Goal: Contribute content: Add original content to the website for others to see

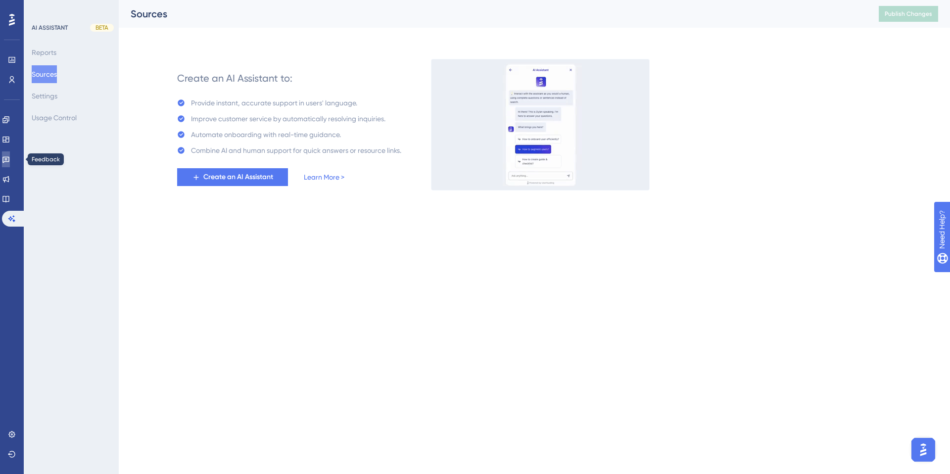
click at [10, 158] on icon at bounding box center [6, 159] width 8 height 8
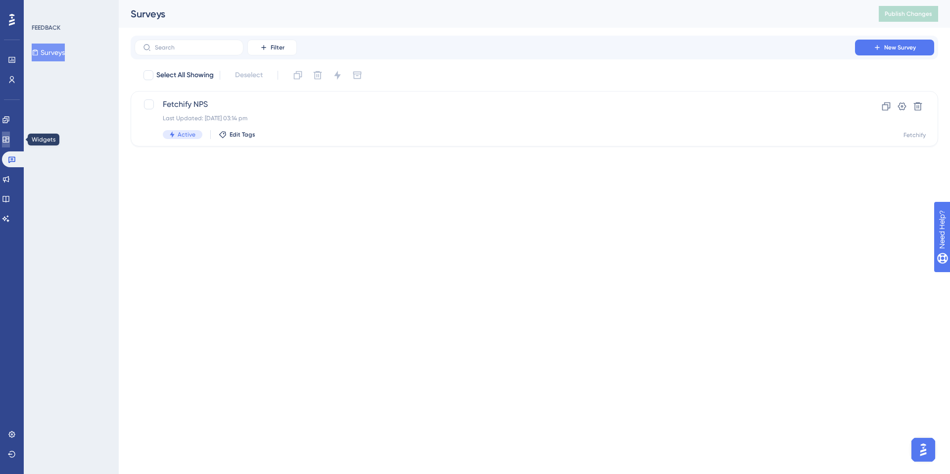
click at [10, 138] on icon at bounding box center [6, 140] width 8 height 8
click at [10, 117] on icon at bounding box center [6, 120] width 8 height 8
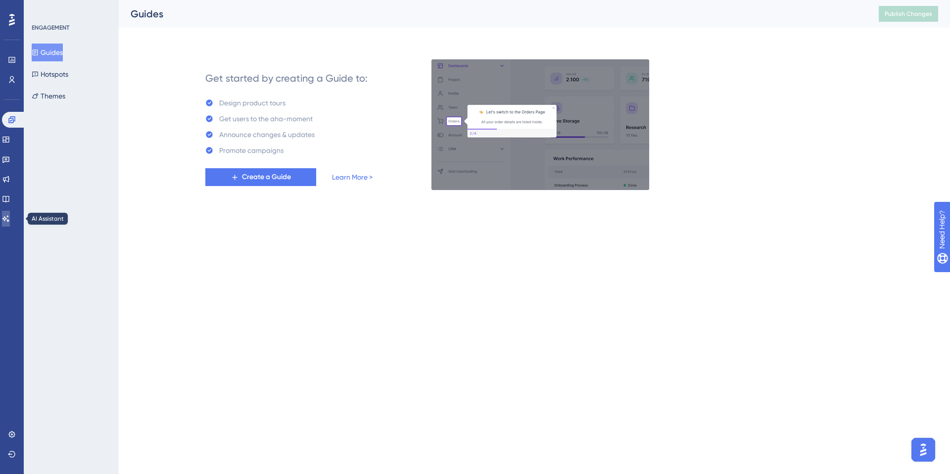
click at [10, 218] on icon at bounding box center [6, 219] width 8 height 8
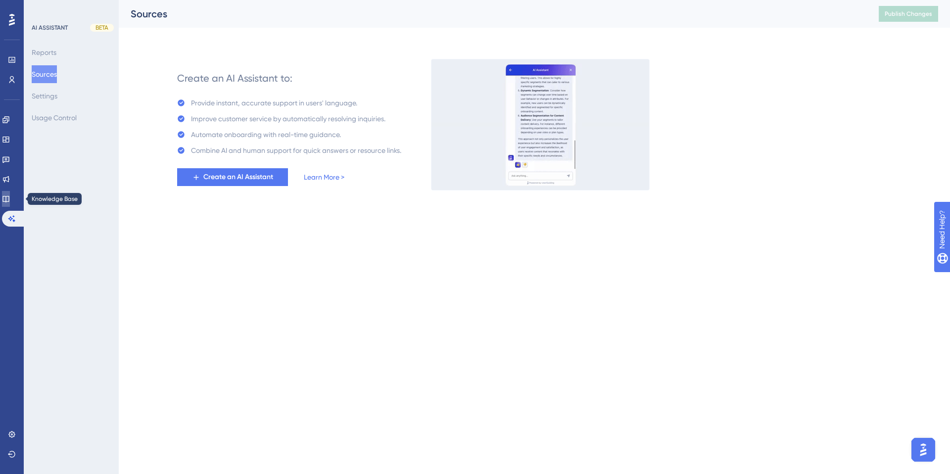
click at [10, 193] on link at bounding box center [6, 199] width 8 height 16
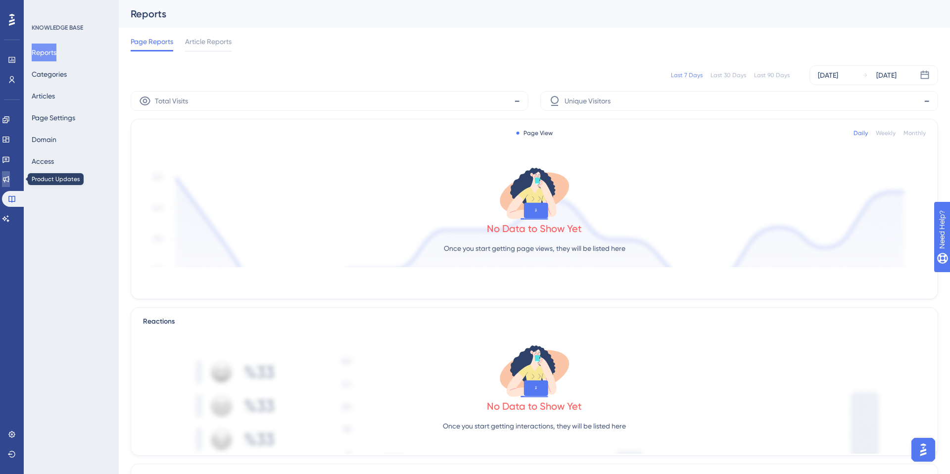
click at [10, 178] on icon at bounding box center [6, 179] width 8 height 8
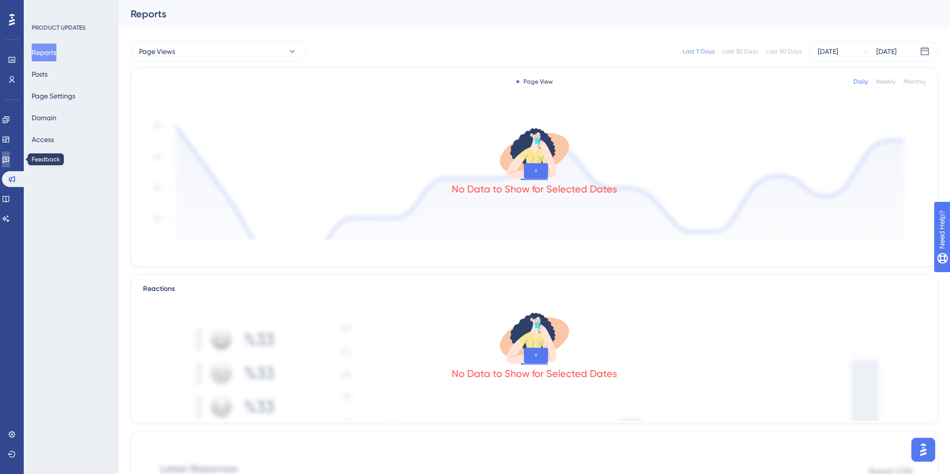
click at [10, 159] on icon at bounding box center [6, 159] width 8 height 8
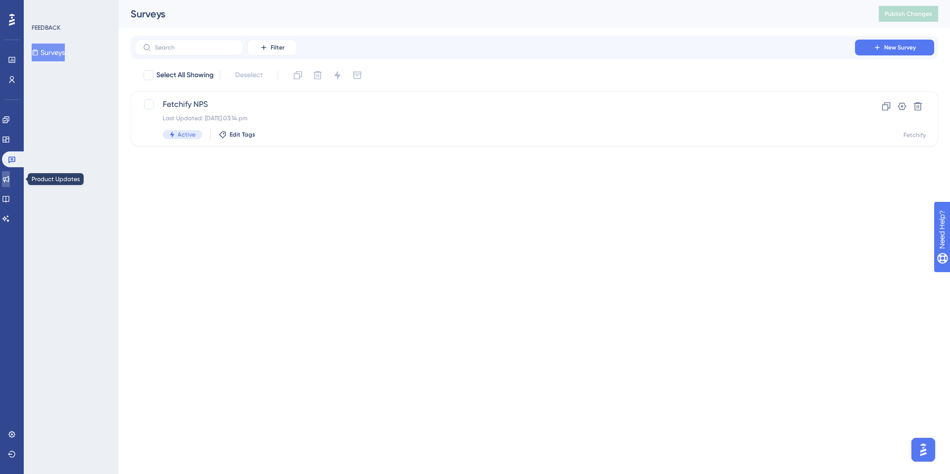
click at [9, 178] on icon at bounding box center [6, 179] width 6 height 6
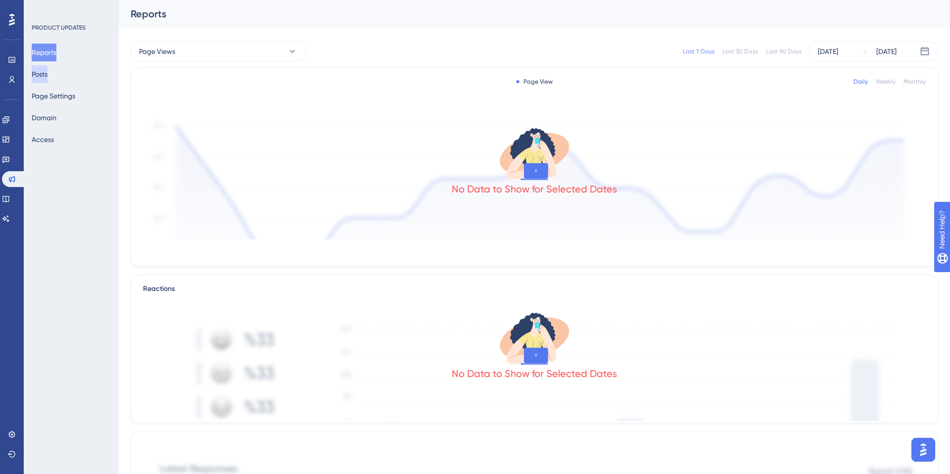
click at [47, 75] on button "Posts" at bounding box center [40, 74] width 16 height 18
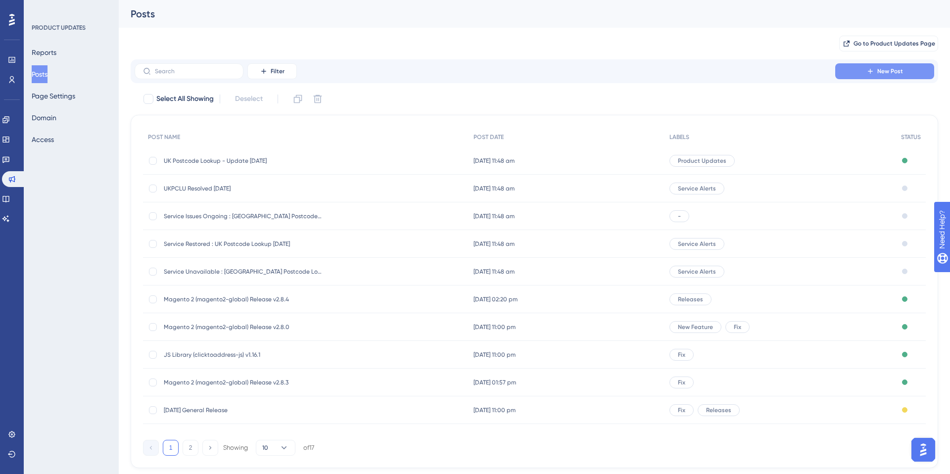
click at [883, 69] on span "New Post" at bounding box center [890, 71] width 26 height 8
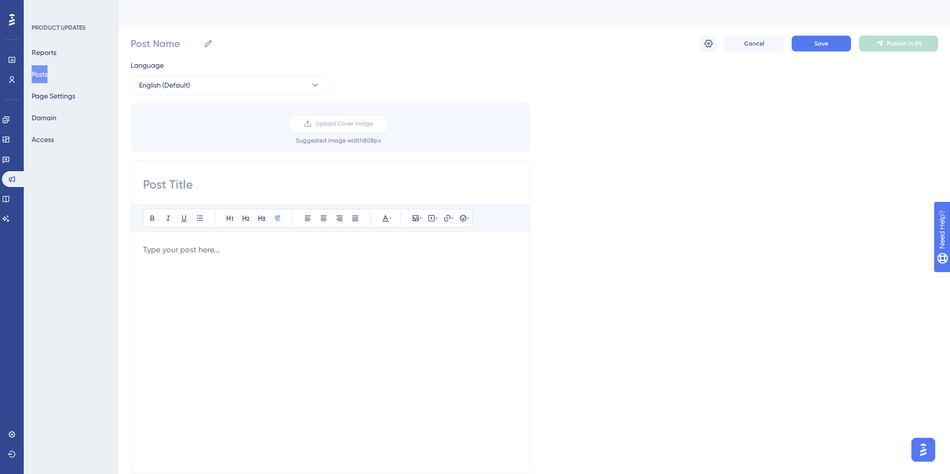
click at [183, 249] on p at bounding box center [330, 250] width 375 height 12
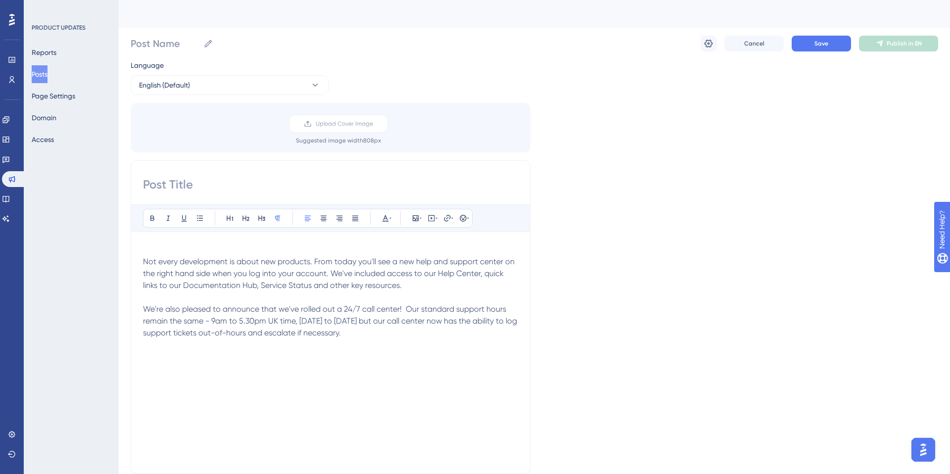
click at [172, 184] on input at bounding box center [330, 185] width 375 height 16
type input "N"
type input "Welcome! To our new help and support center"
click at [165, 43] on input "Post Name" at bounding box center [165, 44] width 69 height 14
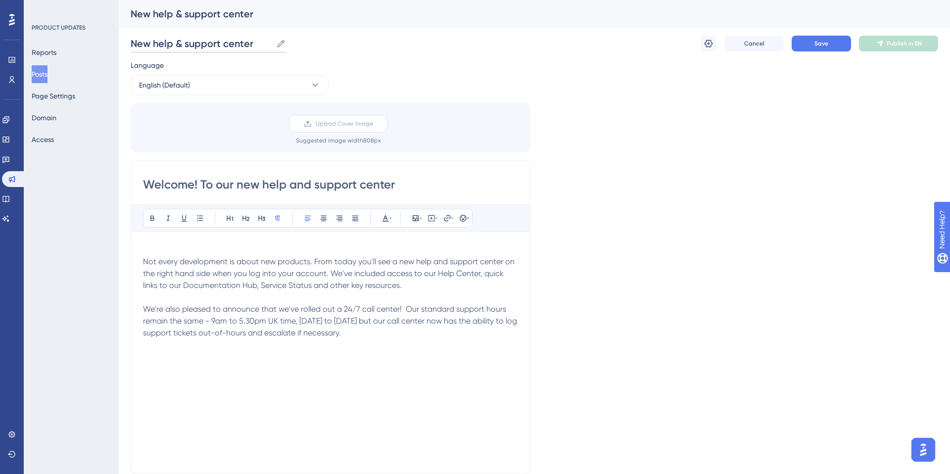
type input "New help & support center"
click at [343, 127] on span "Upload Cover Image" at bounding box center [344, 124] width 57 height 8
click at [373, 124] on input "Upload Cover Image" at bounding box center [373, 124] width 0 height 0
click at [326, 121] on span "Upload Cover Image" at bounding box center [344, 124] width 57 height 8
click at [373, 124] on input "Upload Cover Image" at bounding box center [373, 124] width 0 height 0
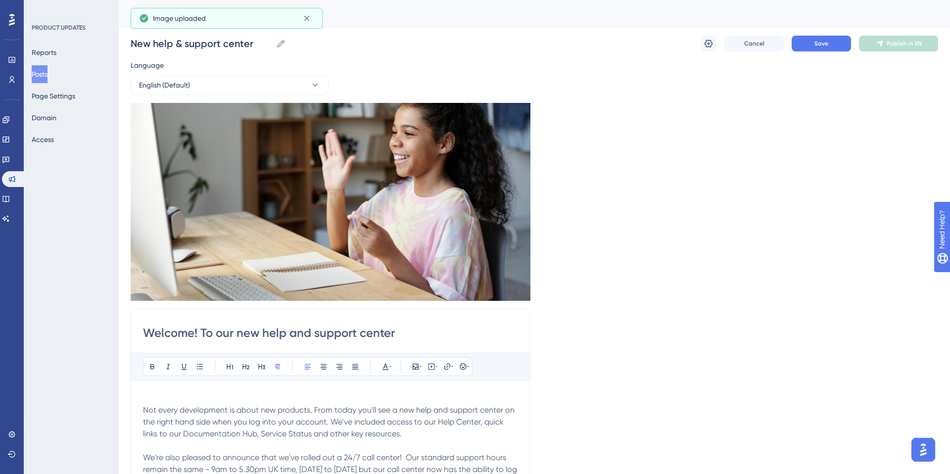
click at [863, 183] on div "Language English (Default) Insert an Image Delete Welcome! To our new help and …" at bounding box center [534, 368] width 807 height 618
click at [820, 43] on span "Save" at bounding box center [821, 44] width 14 height 8
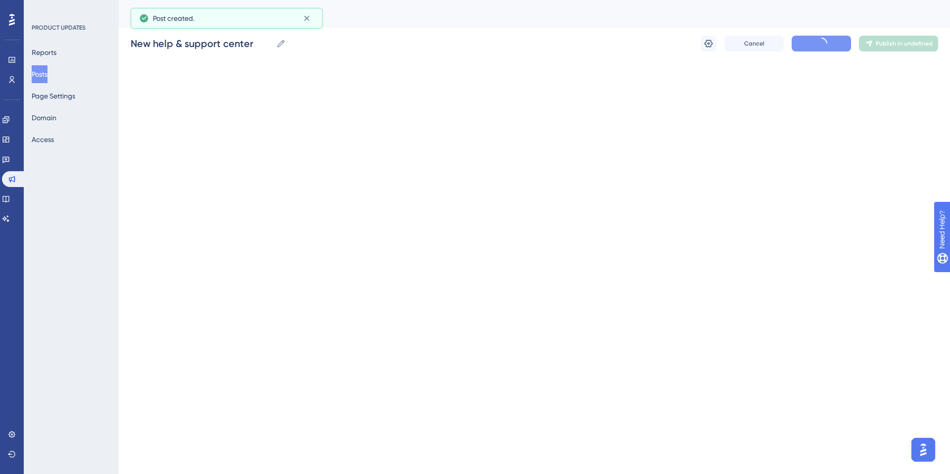
scroll to position [12, 0]
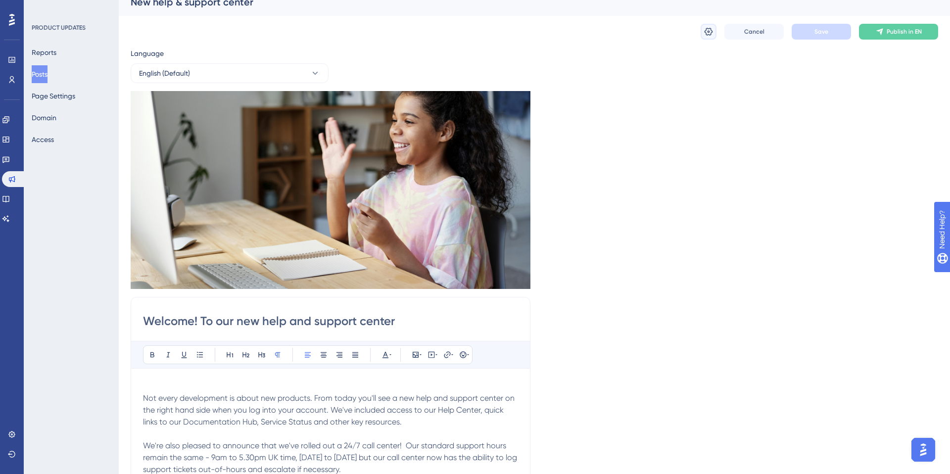
click at [703, 32] on button at bounding box center [709, 32] width 16 height 16
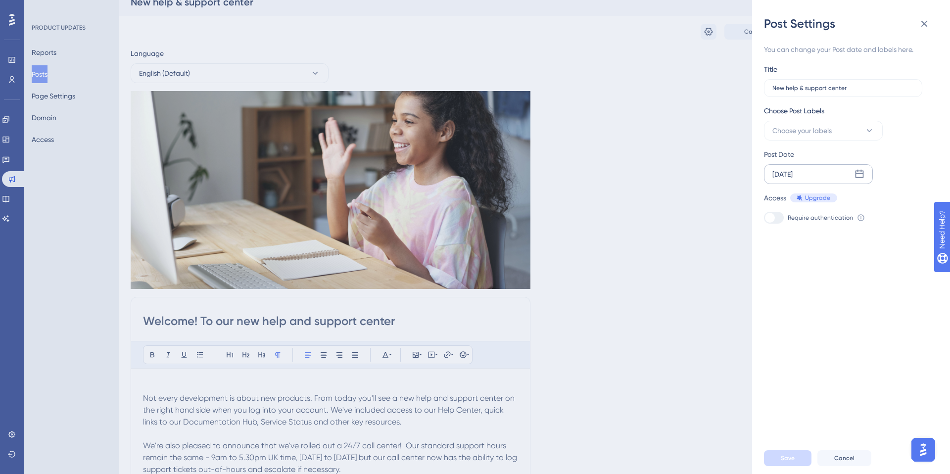
click at [858, 173] on icon at bounding box center [859, 174] width 8 height 8
click at [725, 211] on div "Post Settings You can change your Post date and labels here. Title New help & s…" at bounding box center [475, 237] width 950 height 474
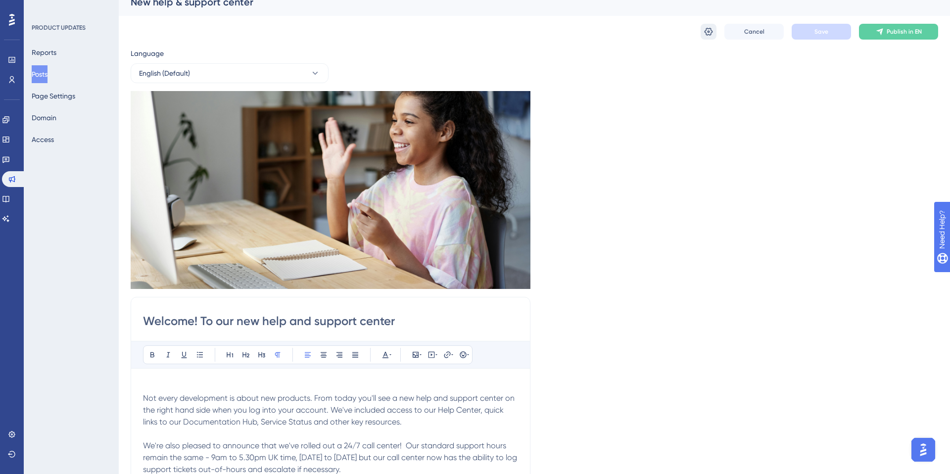
click at [709, 33] on icon at bounding box center [709, 32] width 10 height 10
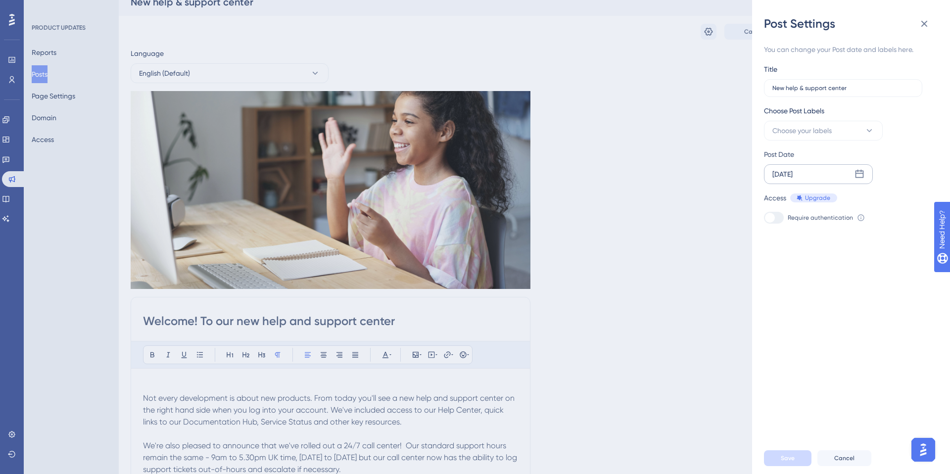
click at [816, 173] on div "[DATE]" at bounding box center [818, 174] width 109 height 20
click at [812, 132] on span "Choose your labels" at bounding box center [801, 131] width 59 height 12
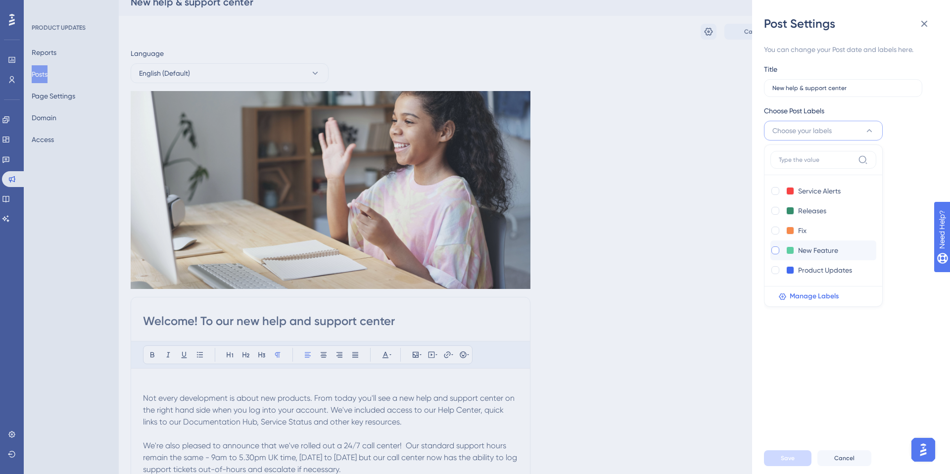
click at [776, 250] on div at bounding box center [775, 250] width 8 height 8
checkbox input "true"
click at [791, 455] on span "Save" at bounding box center [788, 458] width 14 height 8
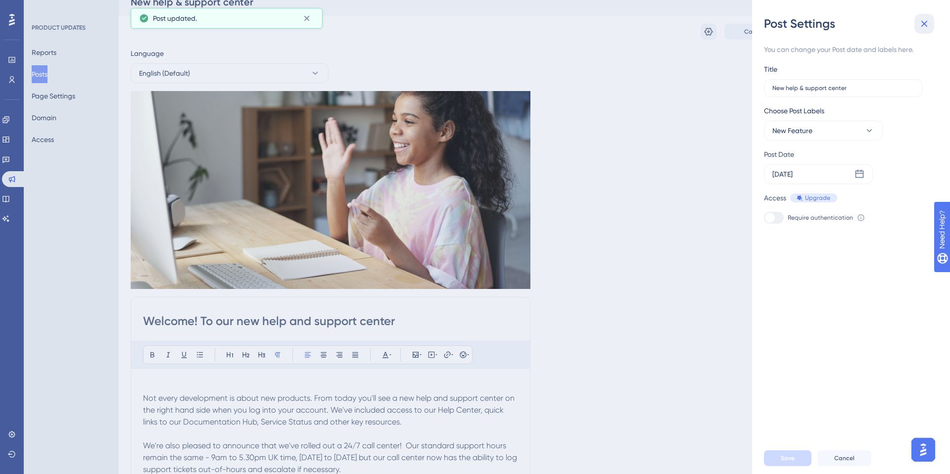
click at [925, 23] on icon at bounding box center [924, 24] width 6 height 6
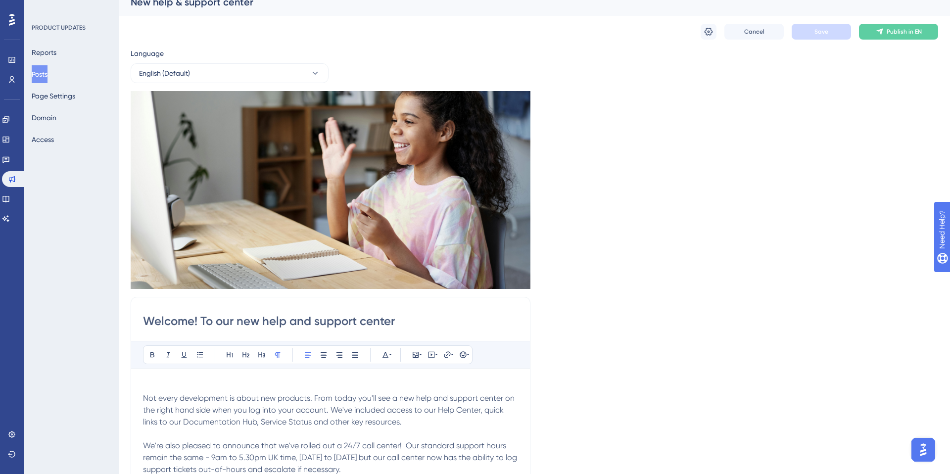
click at [47, 74] on button "Posts" at bounding box center [40, 74] width 16 height 18
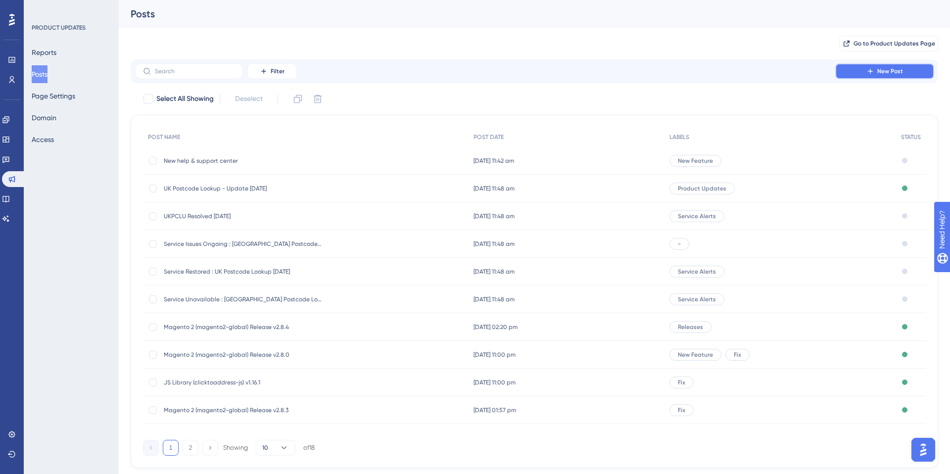
click at [867, 69] on icon at bounding box center [870, 71] width 8 height 8
